Goal: Information Seeking & Learning: Find specific fact

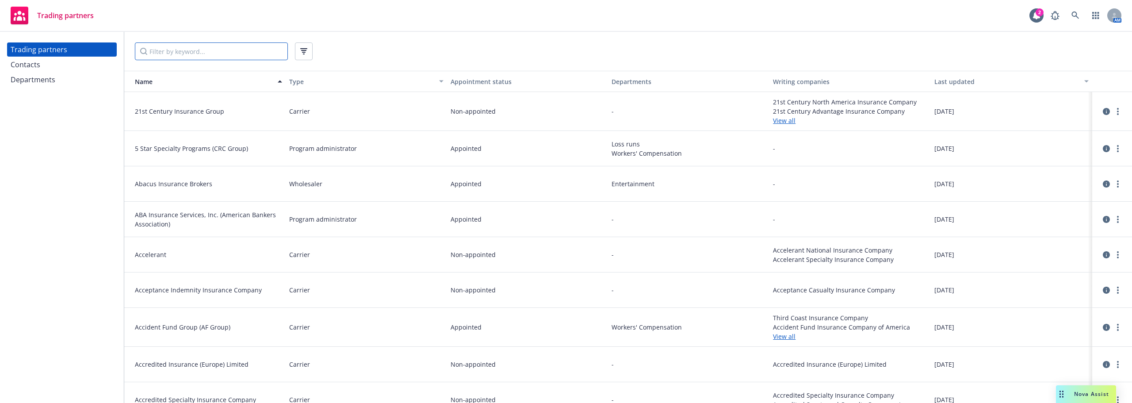
click at [169, 47] on input "Filter by keyword..." at bounding box center [211, 51] width 153 height 18
click at [62, 68] on div "Contacts" at bounding box center [62, 65] width 103 height 14
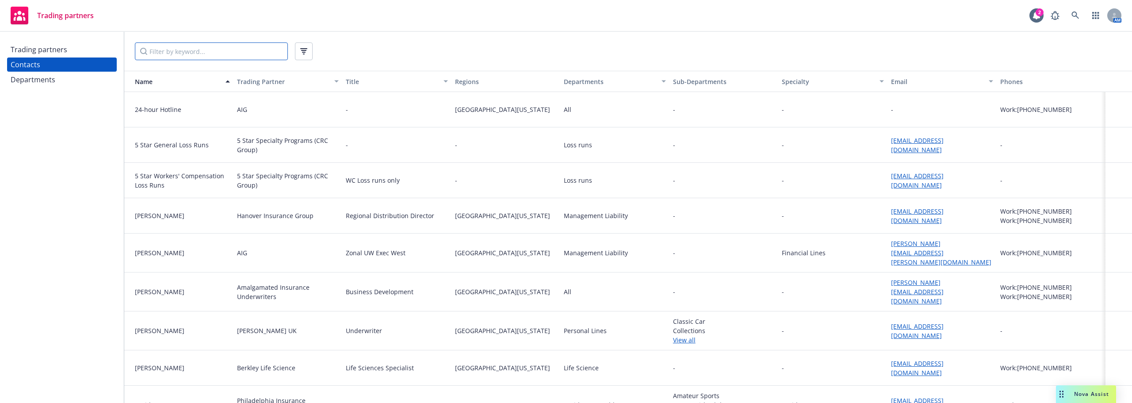
click at [189, 57] on input "Filter by keyword..." at bounding box center [211, 51] width 153 height 18
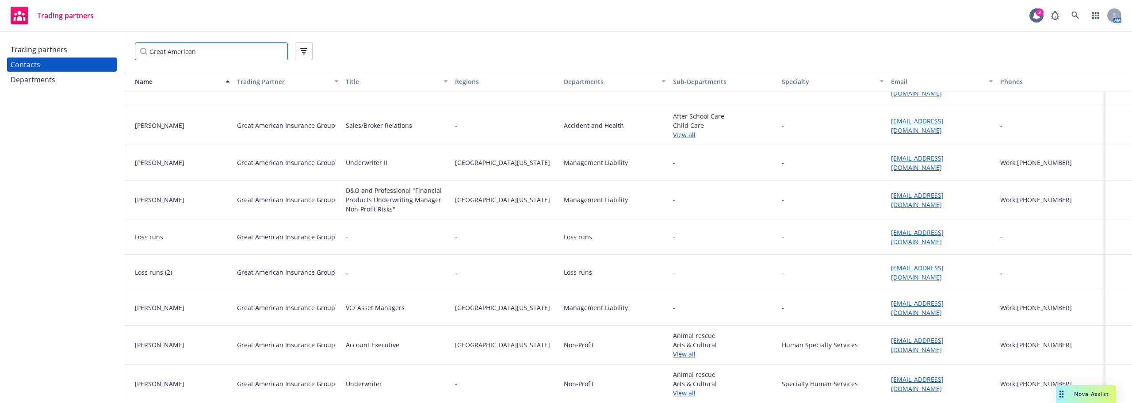
scroll to position [96, 0]
type input "Great American"
